Goal: Find specific page/section: Find specific page/section

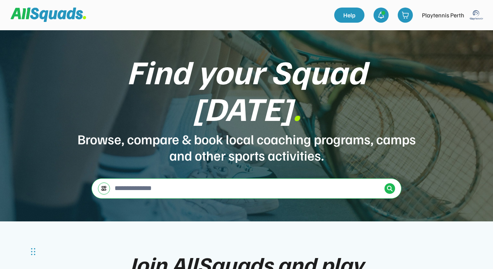
click at [73, 16] on img at bounding box center [49, 15] width 76 height 14
click at [53, 15] on img at bounding box center [49, 15] width 76 height 14
click at [391, 186] on img at bounding box center [390, 189] width 6 height 6
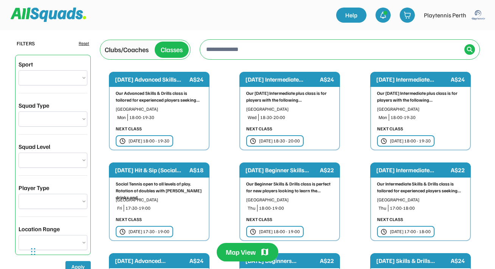
click at [141, 45] on div "Clubs/Coaches" at bounding box center [127, 50] width 44 height 10
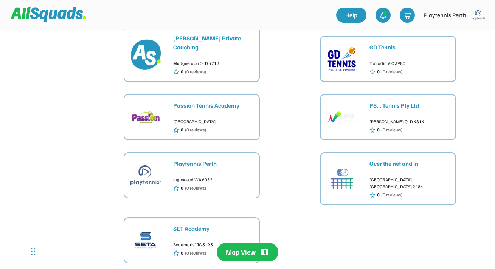
scroll to position [375, 0]
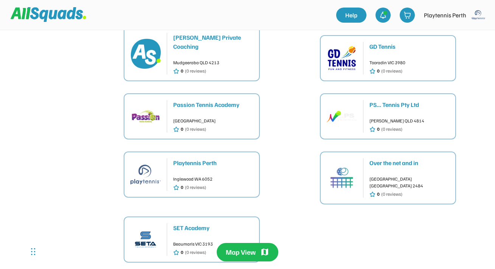
click at [388, 159] on div "Over the net and in" at bounding box center [410, 163] width 80 height 9
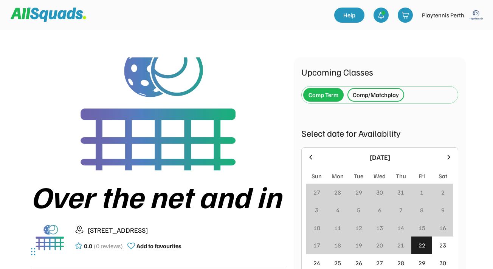
click at [367, 97] on div "Comp/Matchplay" at bounding box center [376, 94] width 46 height 9
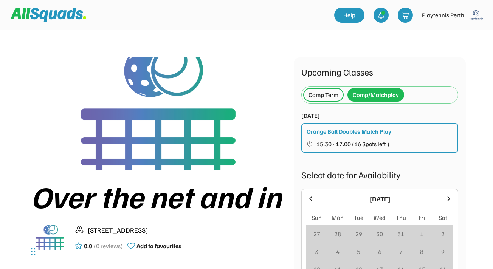
click at [328, 95] on div "Comp Term" at bounding box center [324, 94] width 30 height 9
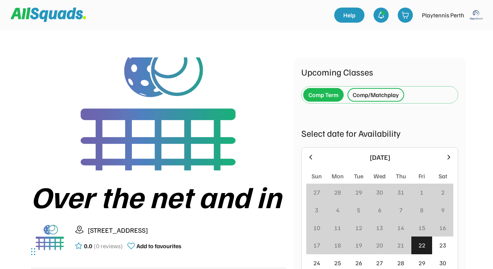
click at [362, 95] on div "Comp/Matchplay" at bounding box center [376, 94] width 46 height 9
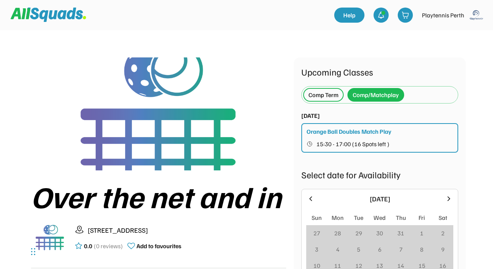
click at [321, 100] on div "Comp Term" at bounding box center [323, 95] width 40 height 14
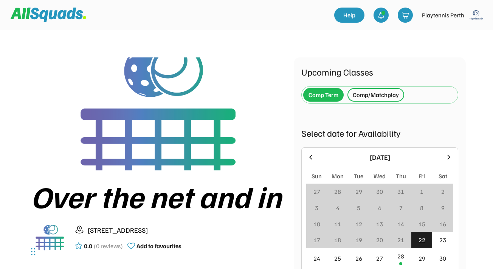
click at [381, 90] on div "Comp/Matchplay" at bounding box center [376, 95] width 57 height 14
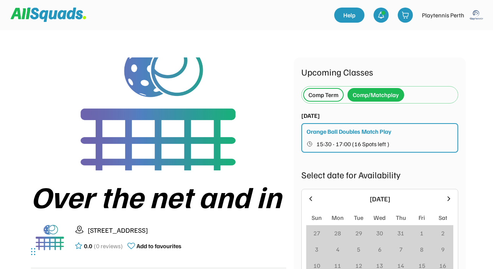
drag, startPoint x: 181, startPoint y: 232, endPoint x: 125, endPoint y: 232, distance: 56.0
click at [125, 232] on div "Brisbane St, Murwillumbah NSW 2484, Australia" at bounding box center [187, 230] width 199 height 10
copy div "Murwillumbah NSW"
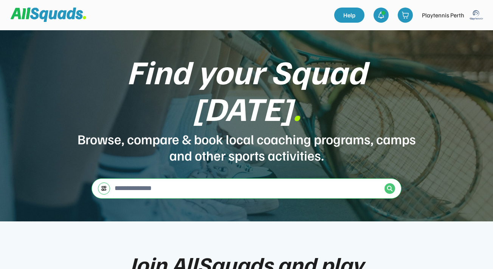
click at [391, 186] on img at bounding box center [390, 189] width 6 height 6
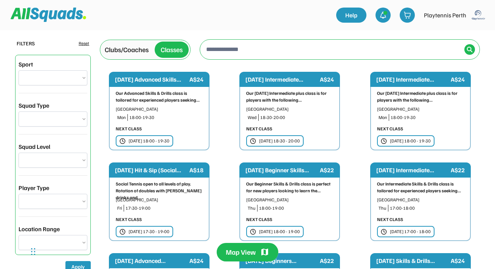
click at [126, 46] on div "Clubs/Coaches" at bounding box center [127, 50] width 44 height 10
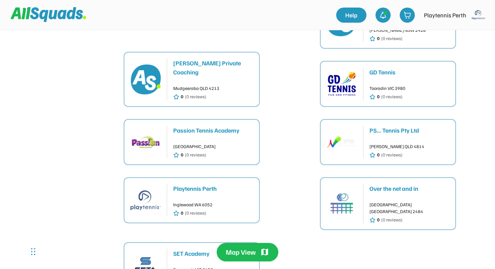
scroll to position [393, 0]
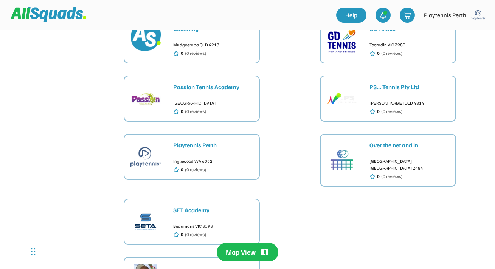
click at [385, 141] on div "Over the net and in" at bounding box center [410, 145] width 80 height 9
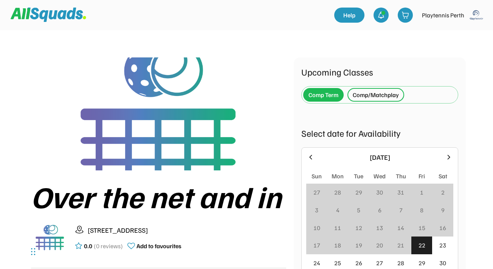
click at [375, 101] on div "Comp/Matchplay" at bounding box center [376, 95] width 57 height 14
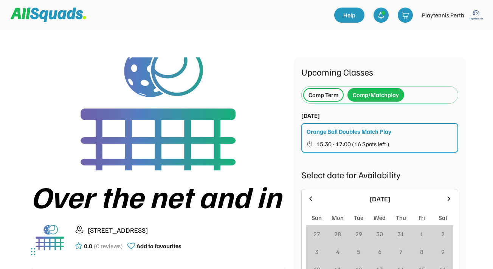
click at [392, 134] on div "Orange Ball Doubles Match Play" at bounding box center [349, 131] width 85 height 9
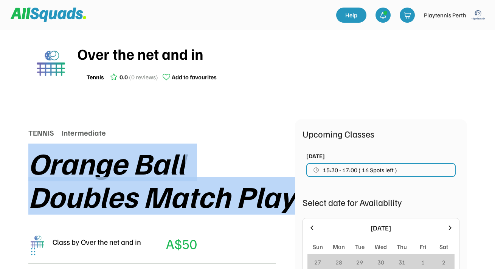
drag, startPoint x: 91, startPoint y: 242, endPoint x: 28, endPoint y: 165, distance: 99.0
click at [28, 165] on div "Orange Ball Doubles Match Play" at bounding box center [161, 179] width 267 height 67
copy div "Orange Ball Doubles Match Play"
